Goal: Task Accomplishment & Management: Complete application form

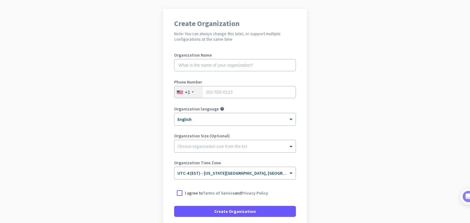
scroll to position [43, 0]
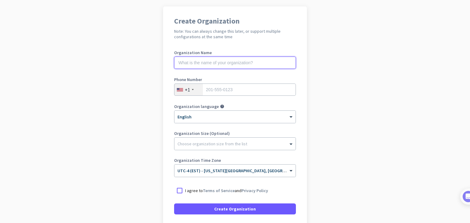
click at [279, 62] on input "text" at bounding box center [235, 63] width 122 height 12
type input "Mercor"
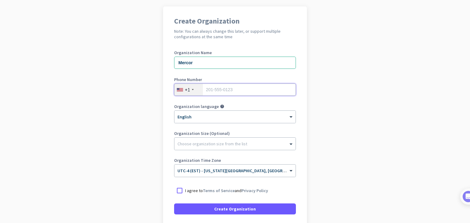
click at [236, 91] on input "tel" at bounding box center [235, 90] width 122 height 12
type input "3305920445"
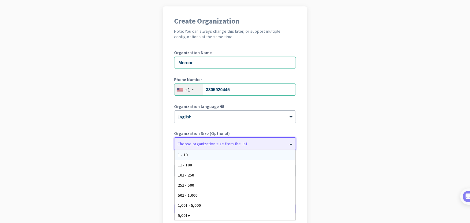
click at [212, 140] on div at bounding box center [234, 142] width 121 height 6
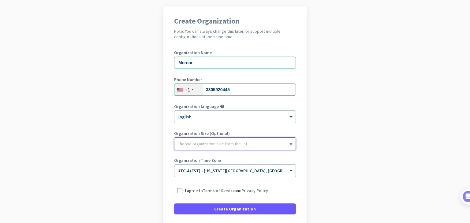
click at [212, 140] on div at bounding box center [234, 142] width 121 height 6
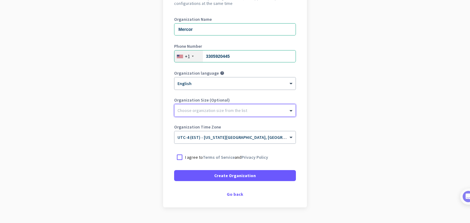
scroll to position [91, 0]
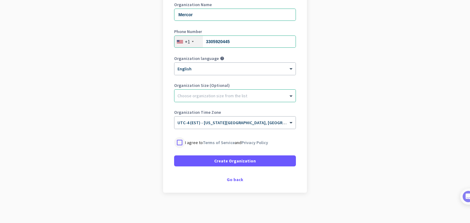
click at [178, 142] on div at bounding box center [179, 142] width 11 height 11
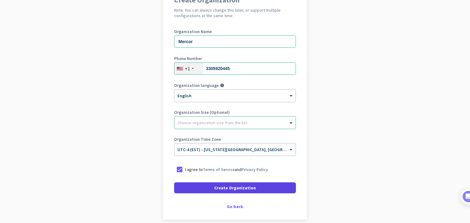
scroll to position [76, 0]
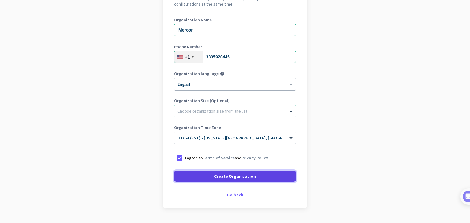
click at [215, 178] on span "Create Organization" at bounding box center [235, 176] width 42 height 6
